Goal: Information Seeking & Learning: Compare options

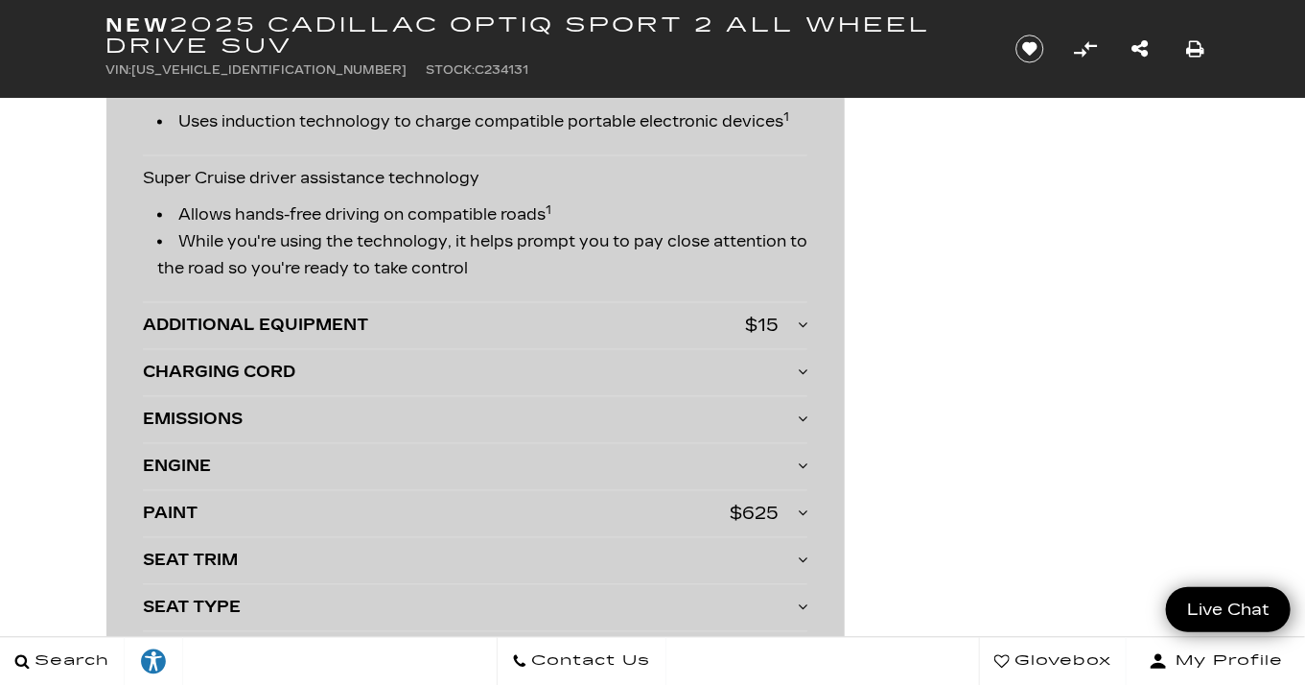
scroll to position [4411, 0]
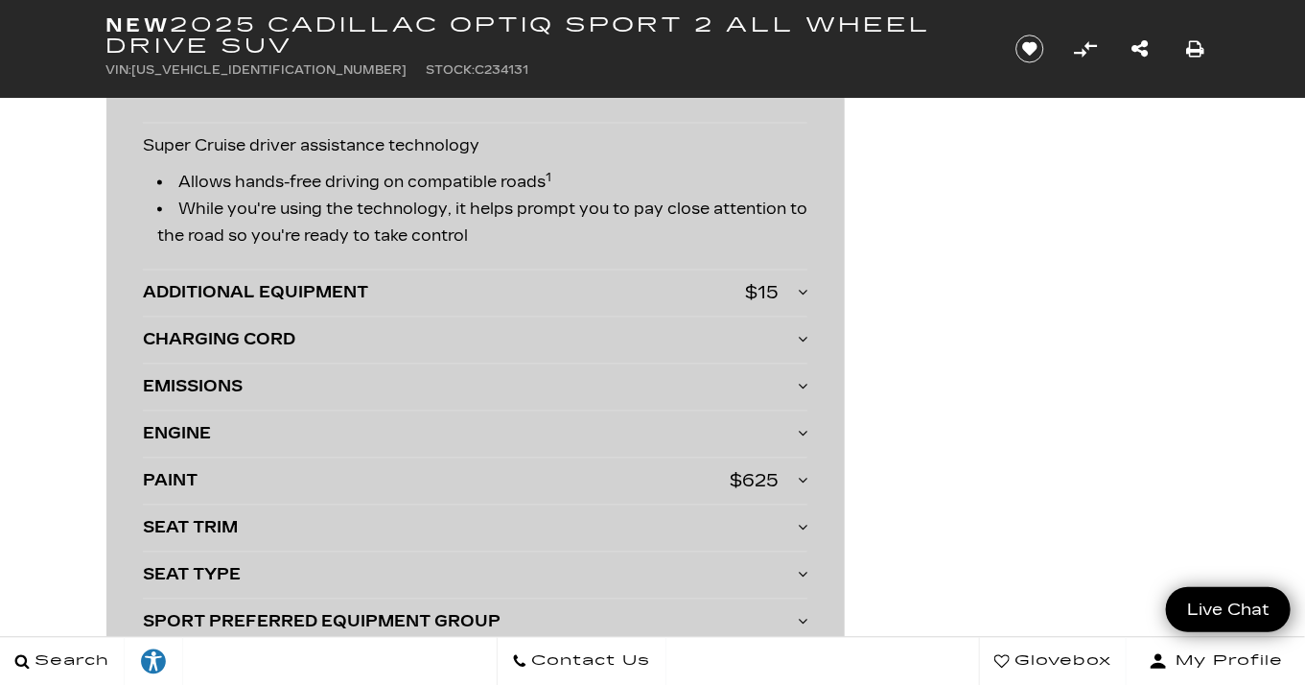
click at [795, 330] on div "CHARGING CORD" at bounding box center [470, 340] width 655 height 27
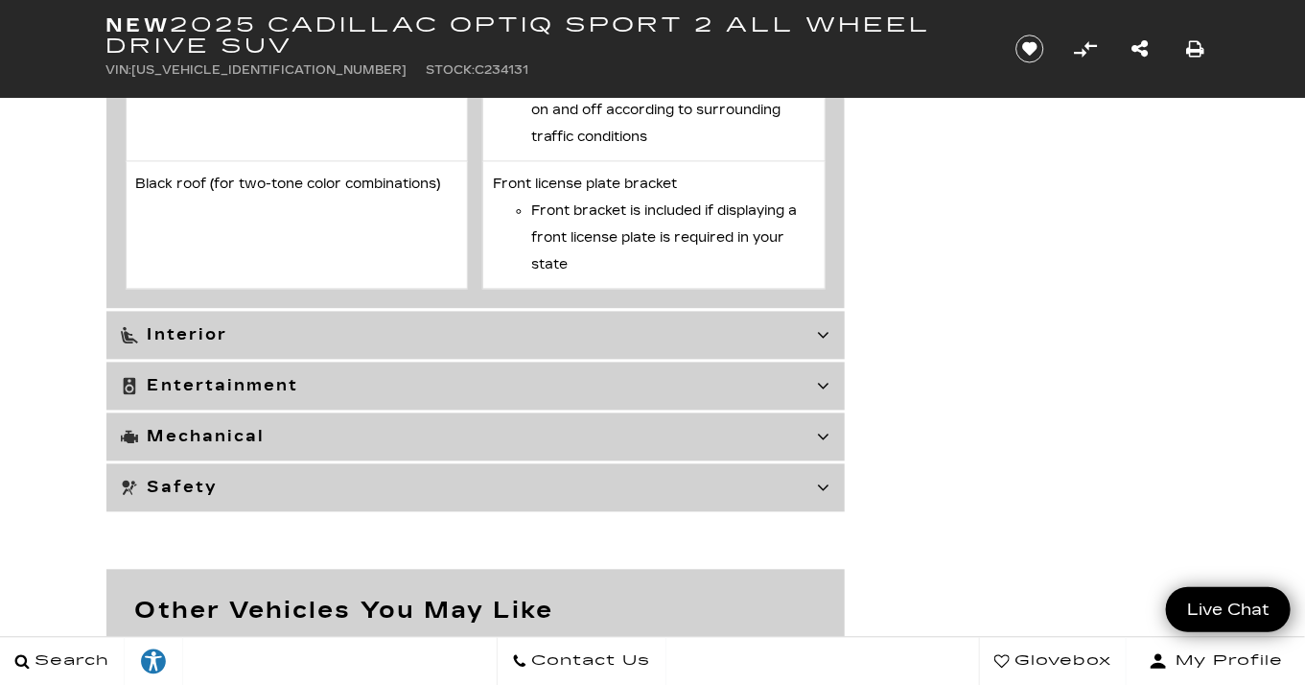
scroll to position [7480, 0]
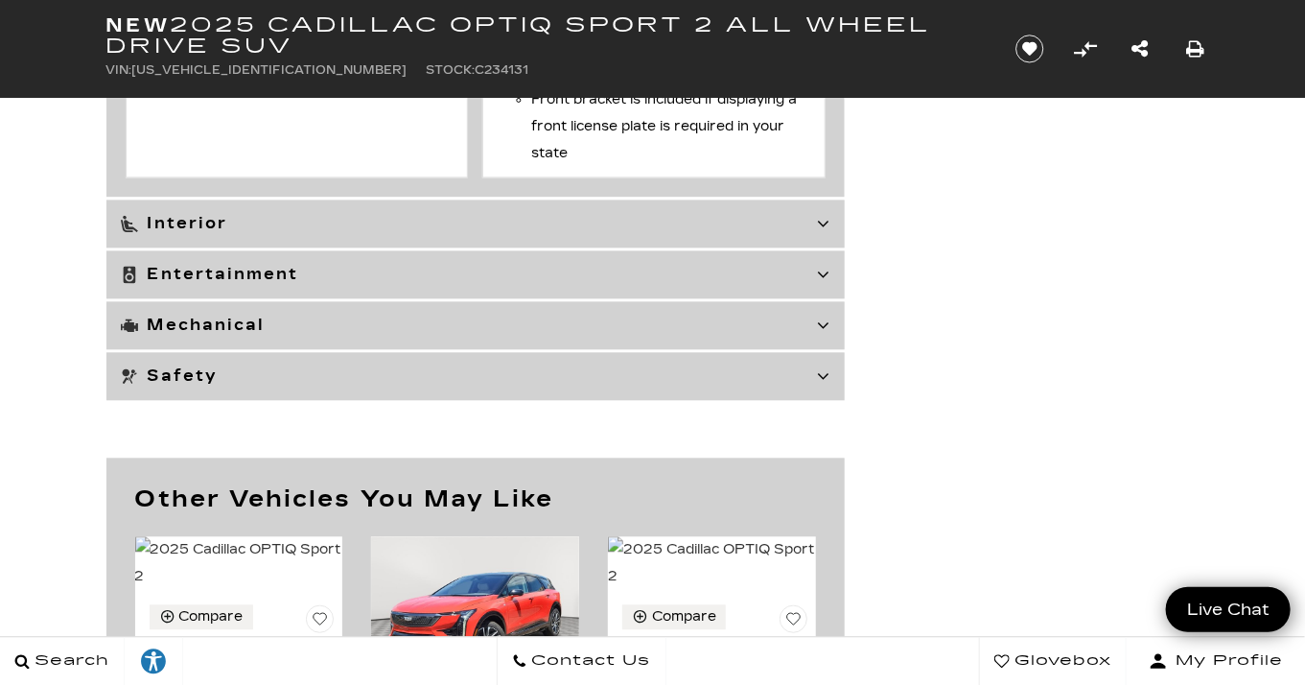
click at [818, 233] on icon at bounding box center [824, 223] width 12 height 19
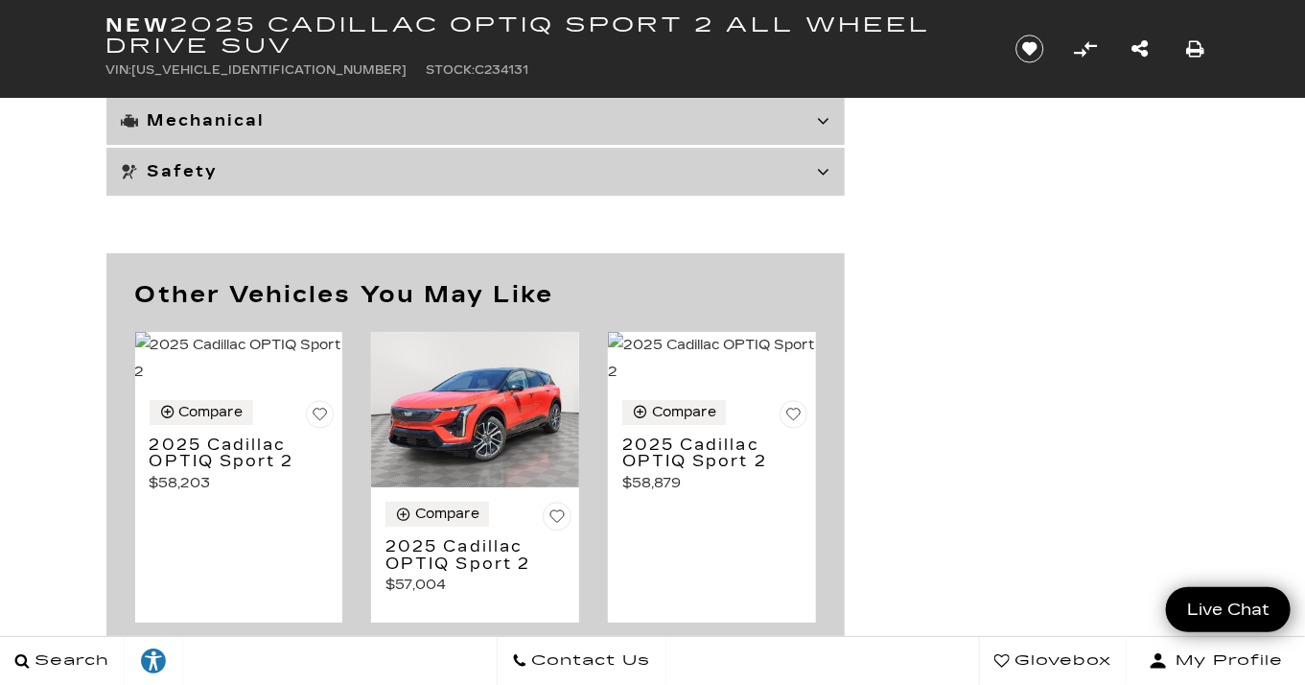
scroll to position [8726, 0]
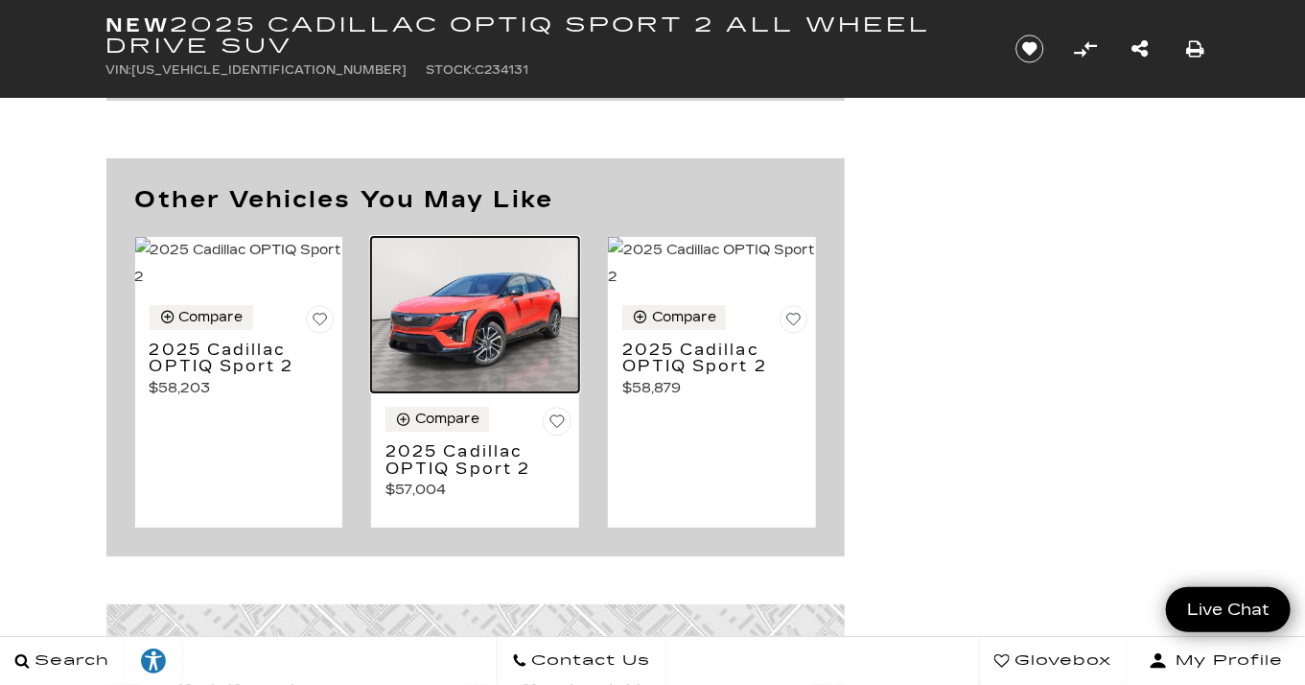
click at [433, 331] on img at bounding box center [475, 315] width 208 height 156
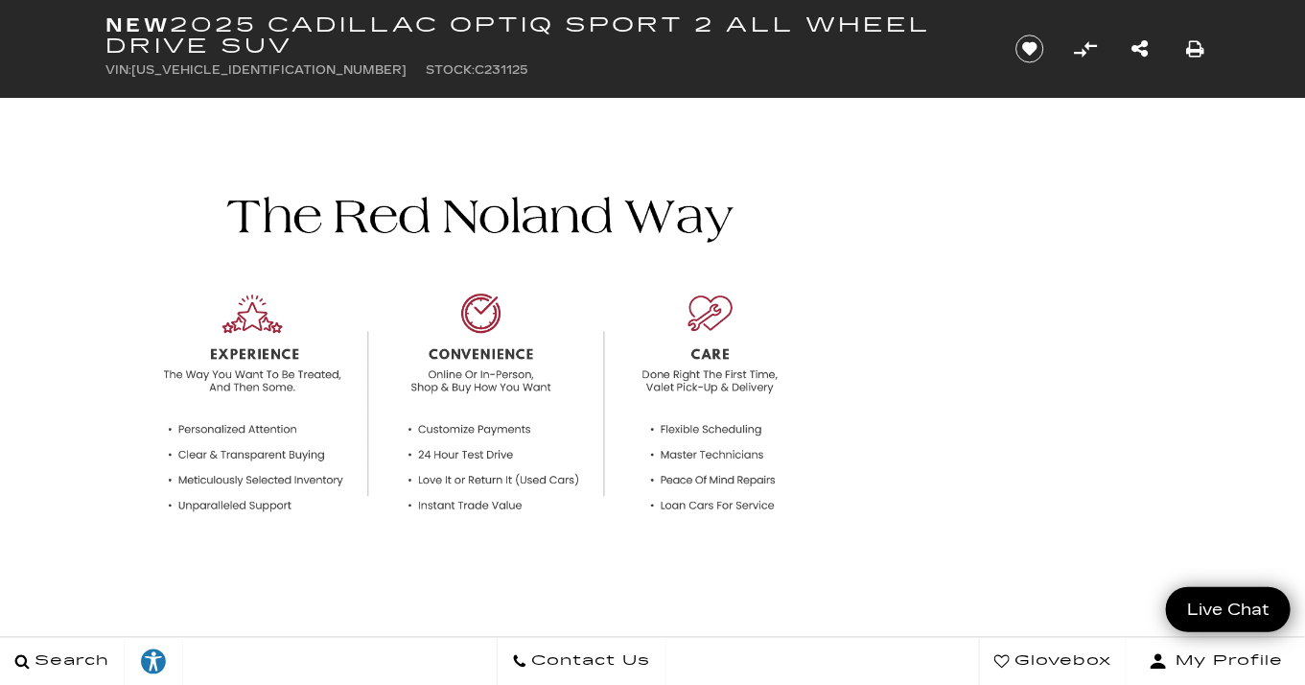
scroll to position [1054, 0]
